Goal: Task Accomplishment & Management: Use online tool/utility

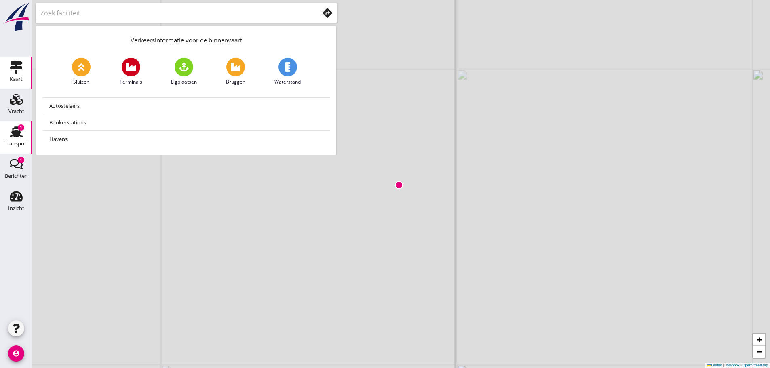
click at [19, 134] on use at bounding box center [16, 131] width 13 height 11
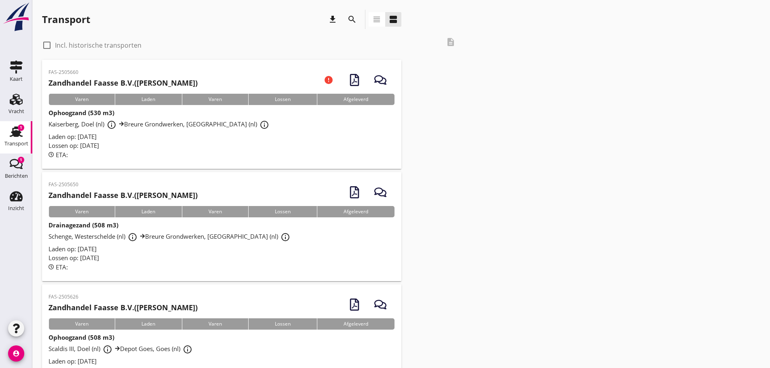
scroll to position [40, 0]
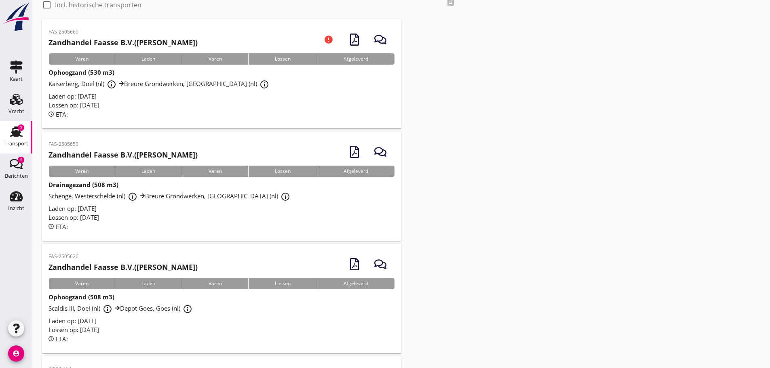
click at [93, 318] on span "Laden op: [DATE]" at bounding box center [72, 321] width 48 height 8
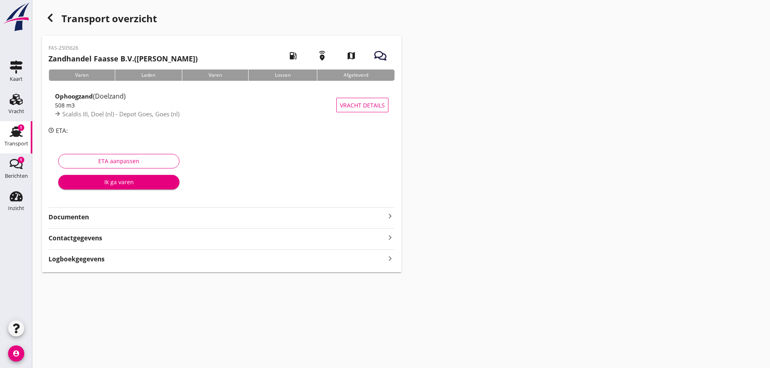
click at [57, 215] on strong "Documenten" at bounding box center [216, 216] width 336 height 9
click at [239, 240] on div "Voeg bestand toe" at bounding box center [221, 240] width 42 height 8
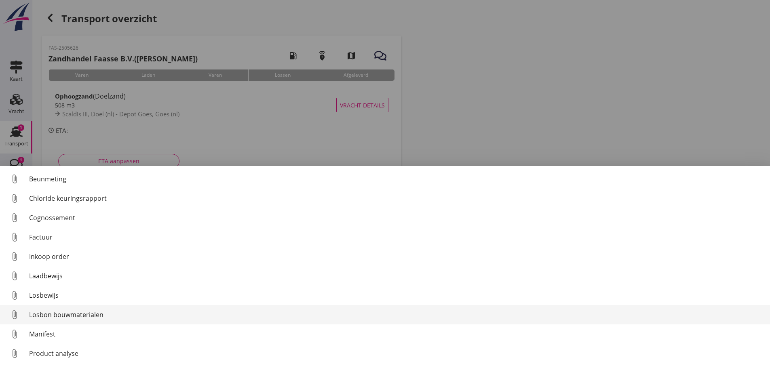
click at [123, 315] on div "Losbon bouwmaterialen" at bounding box center [396, 315] width 734 height 10
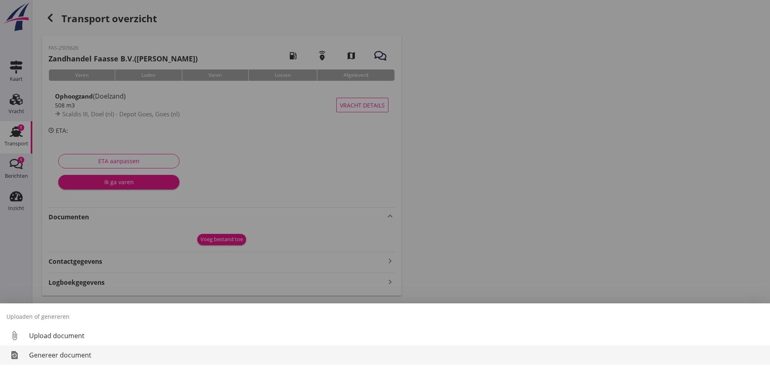
click at [88, 356] on div "Genereer document" at bounding box center [396, 355] width 734 height 10
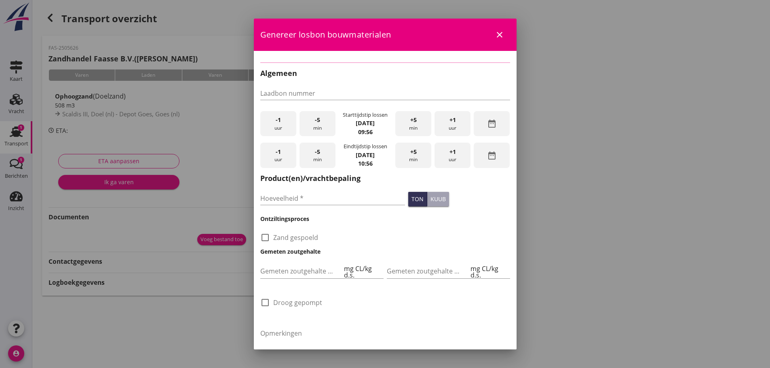
checkbox input "true"
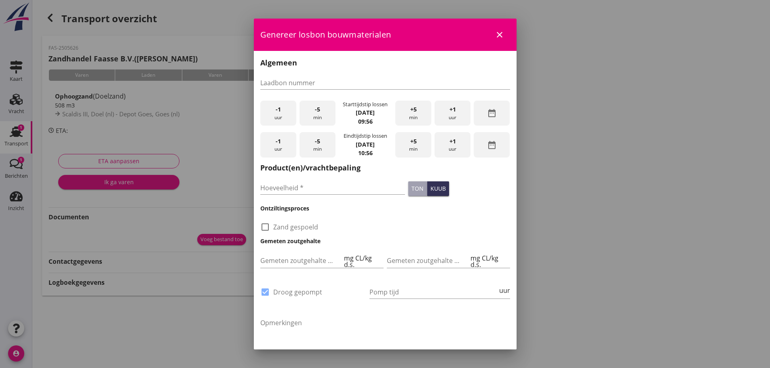
click at [322, 199] on div at bounding box center [332, 200] width 145 height 5
click at [322, 189] on input "Hoeveelheid *" at bounding box center [332, 187] width 145 height 13
type input "525"
click at [358, 203] on div "Hoeveelheid * 525" at bounding box center [333, 188] width 148 height 31
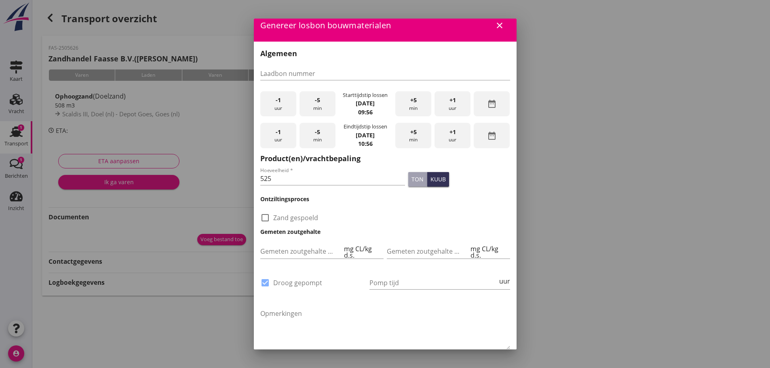
scroll to position [51, 0]
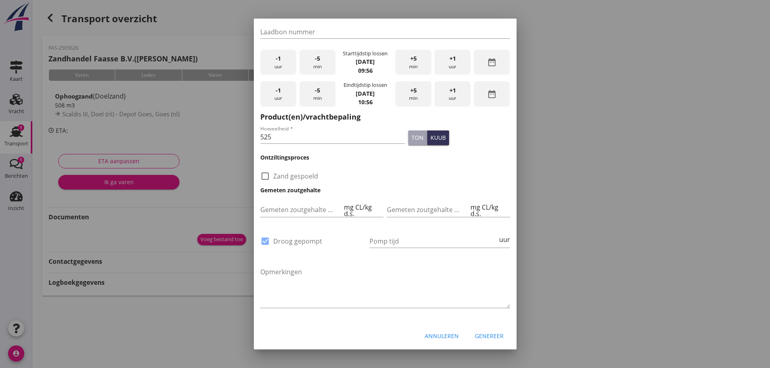
click at [477, 335] on div "Genereer" at bounding box center [489, 336] width 29 height 8
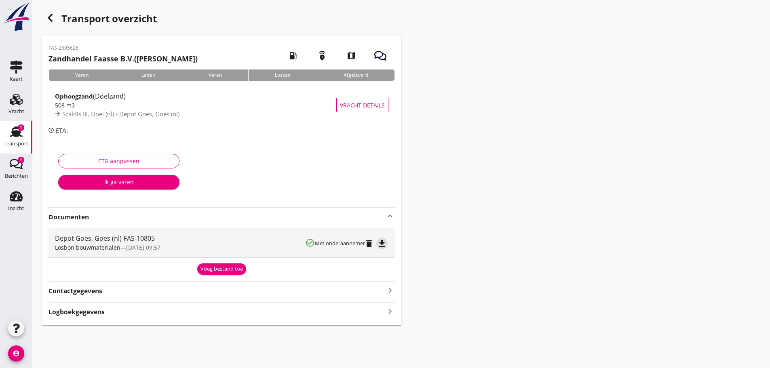
click at [382, 245] on icon "file_download" at bounding box center [382, 244] width 10 height 10
